Goal: Information Seeking & Learning: Find specific fact

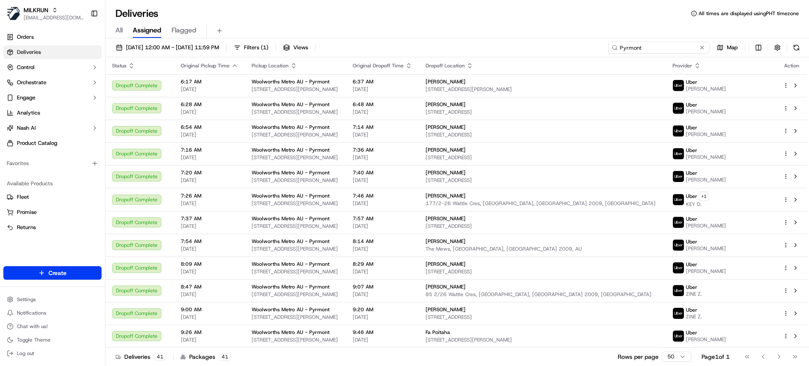
click at [648, 47] on input "Pyrmont" at bounding box center [659, 48] width 101 height 12
paste input "0DD8E"
type input "0DD8E"
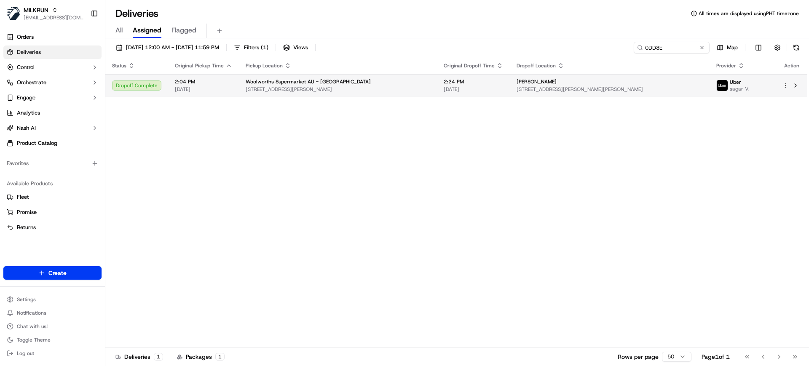
copy span "Kassie Blechynden"
click at [502, 82] on body "MILKRUN mvilals@woolworths.com.au Toggle Sidebar Orders Deliveries Control Orch…" at bounding box center [404, 183] width 809 height 366
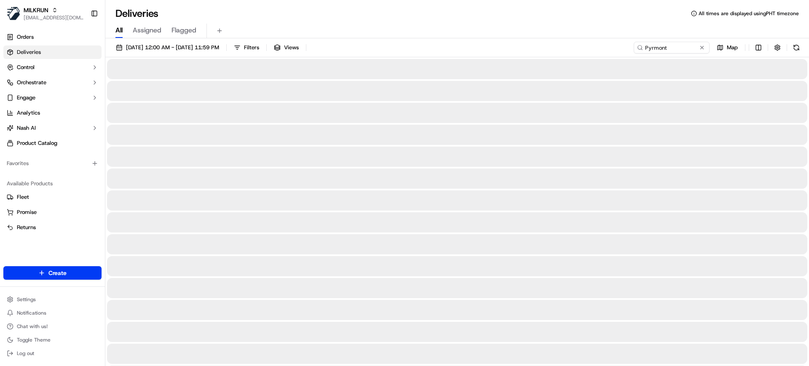
click at [116, 33] on span "All" at bounding box center [118, 30] width 7 height 10
click at [670, 45] on input "Pyrmont" at bounding box center [659, 48] width 101 height 12
paste input "2621513662"
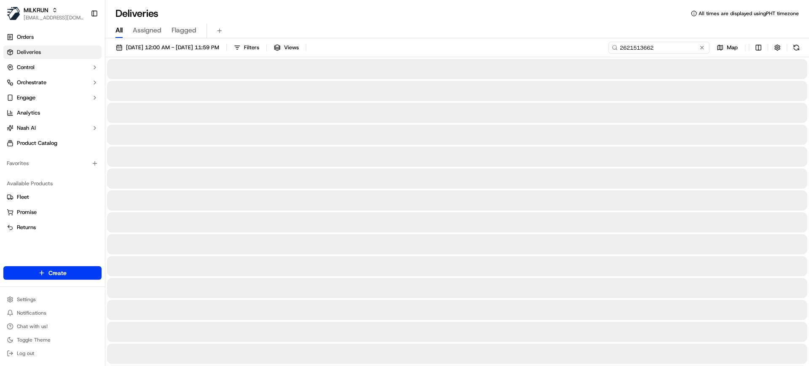
type input "2621513662"
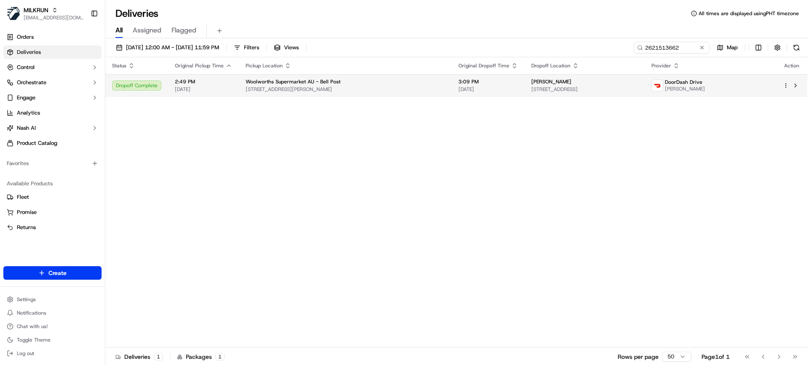
copy span "[PERSON_NAME]"
click at [428, 4] on body "MILKRUN [EMAIL_ADDRESS][DOMAIN_NAME] Toggle Sidebar Orders Deliveries Control O…" at bounding box center [404, 183] width 809 height 366
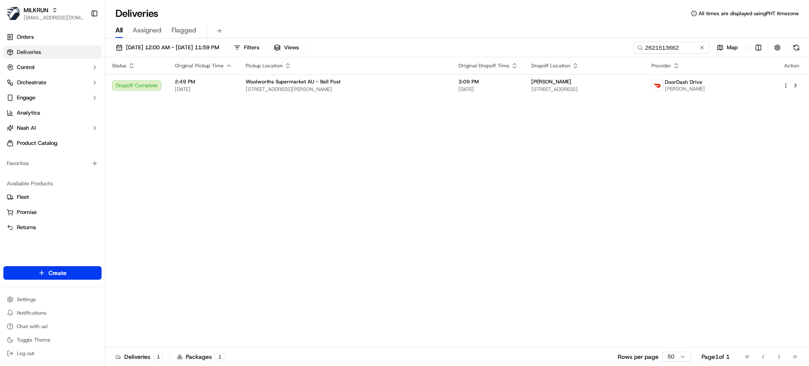
click at [474, 2] on div "Deliveries All times are displayed using PHT timezone All Assigned Flagged [DAT…" at bounding box center [457, 183] width 704 height 366
